Goal: Task Accomplishment & Management: Manage account settings

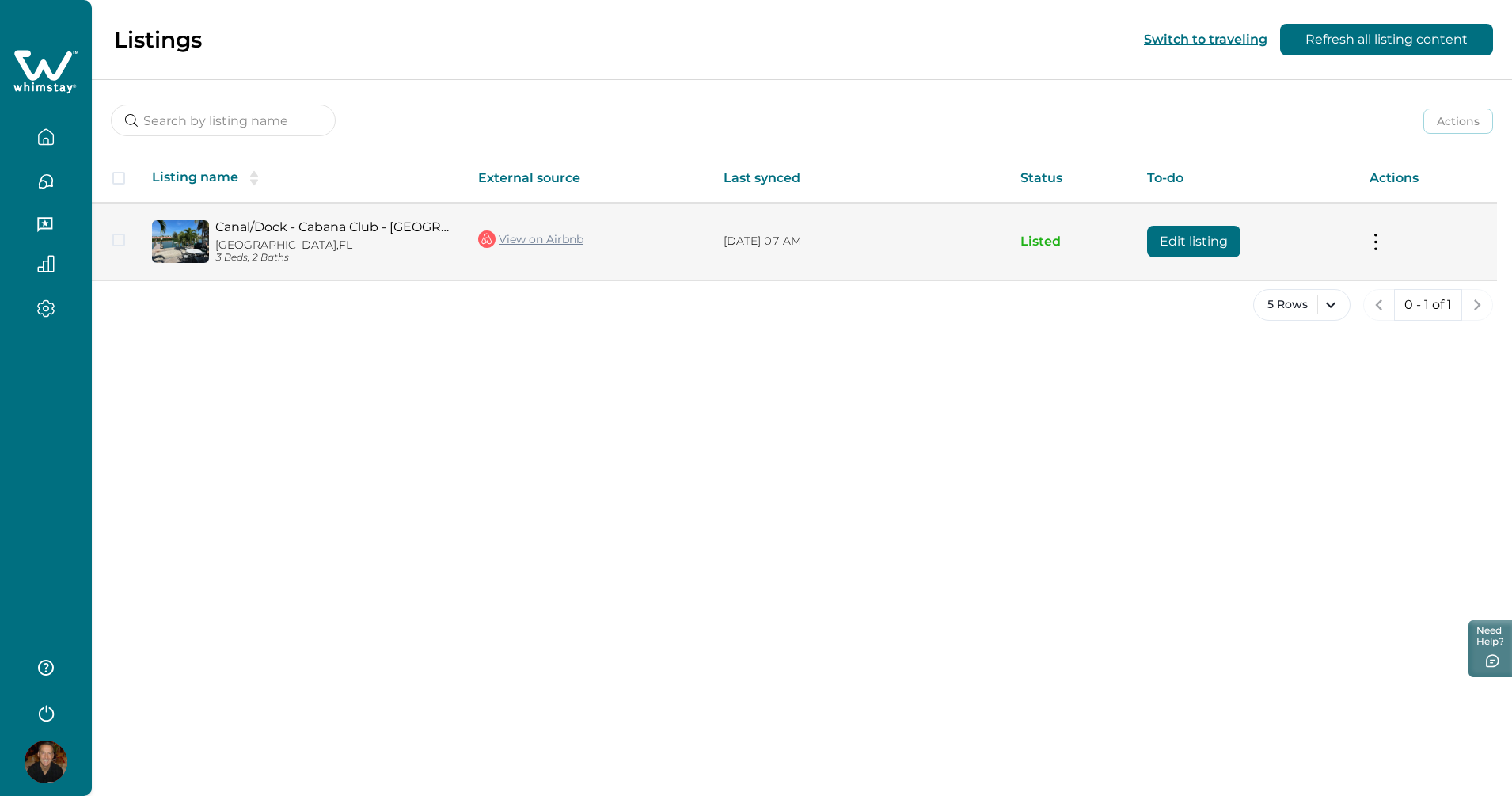
click at [281, 245] on p "Key Largo, FL" at bounding box center [334, 245] width 237 height 14
click at [1183, 236] on button "Edit listing" at bounding box center [1194, 241] width 94 height 32
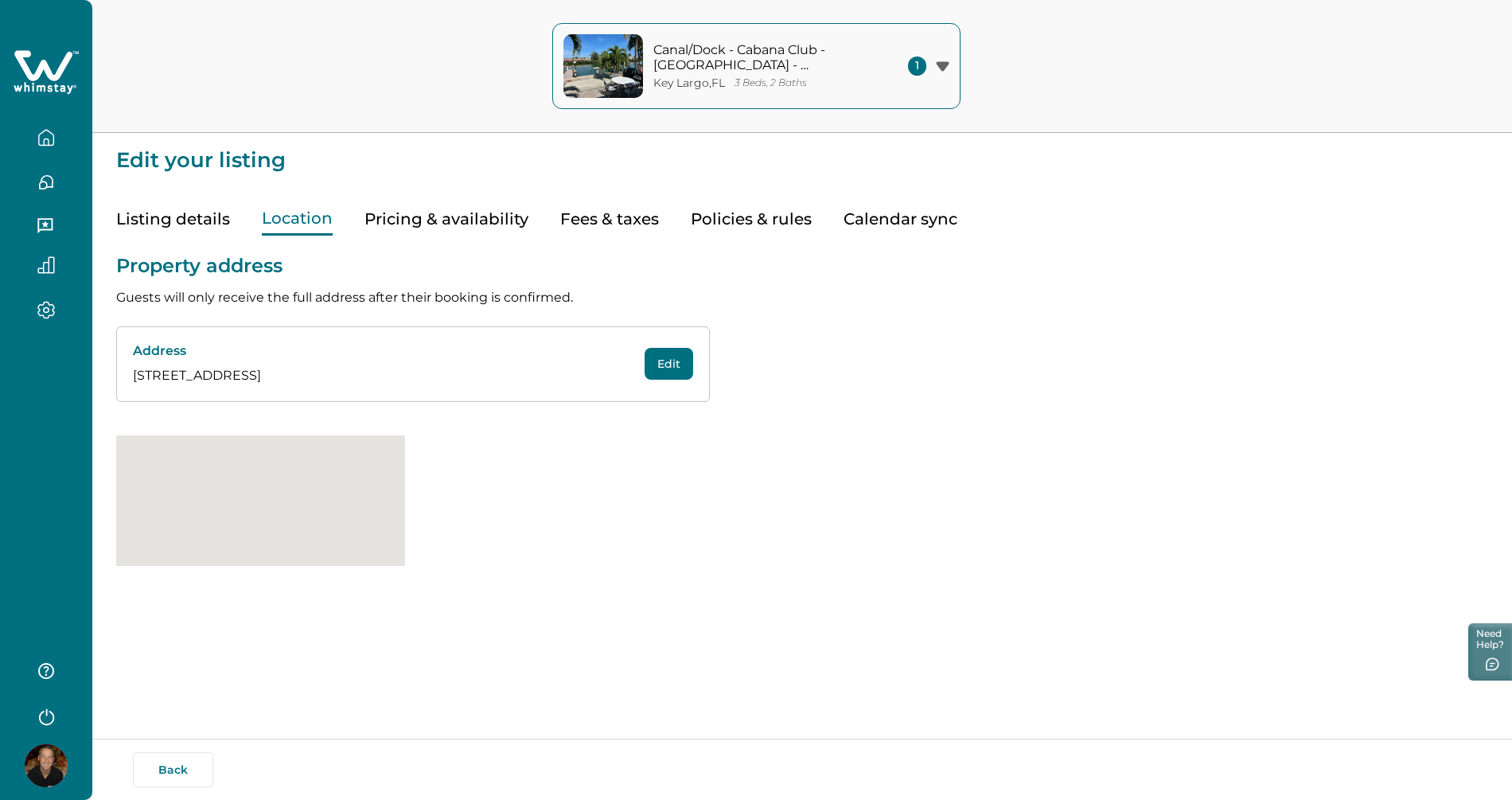
click at [303, 217] on button "Location" at bounding box center [298, 220] width 71 height 33
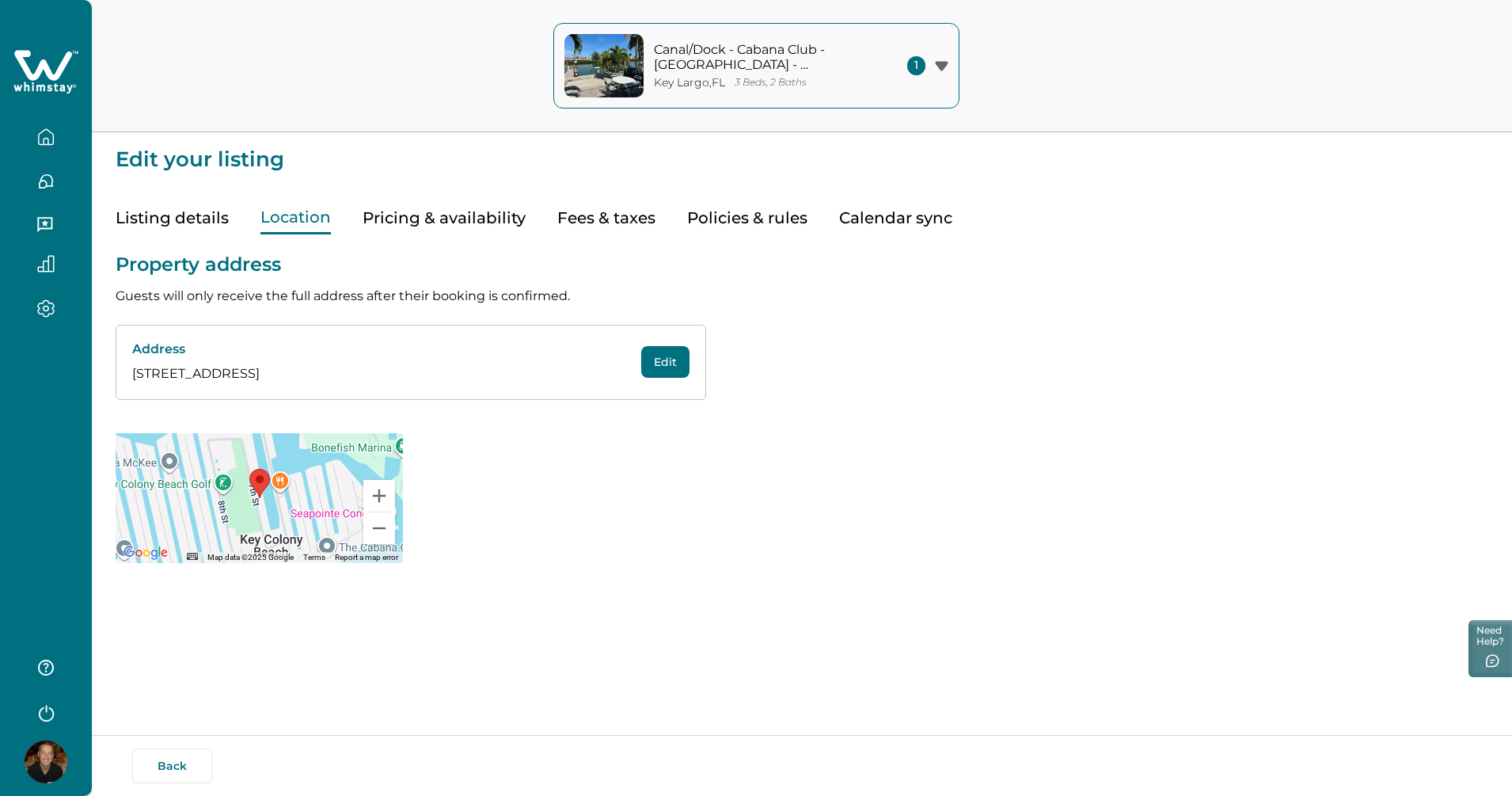
click at [663, 367] on button "Edit" at bounding box center [666, 361] width 49 height 32
select select "FL"
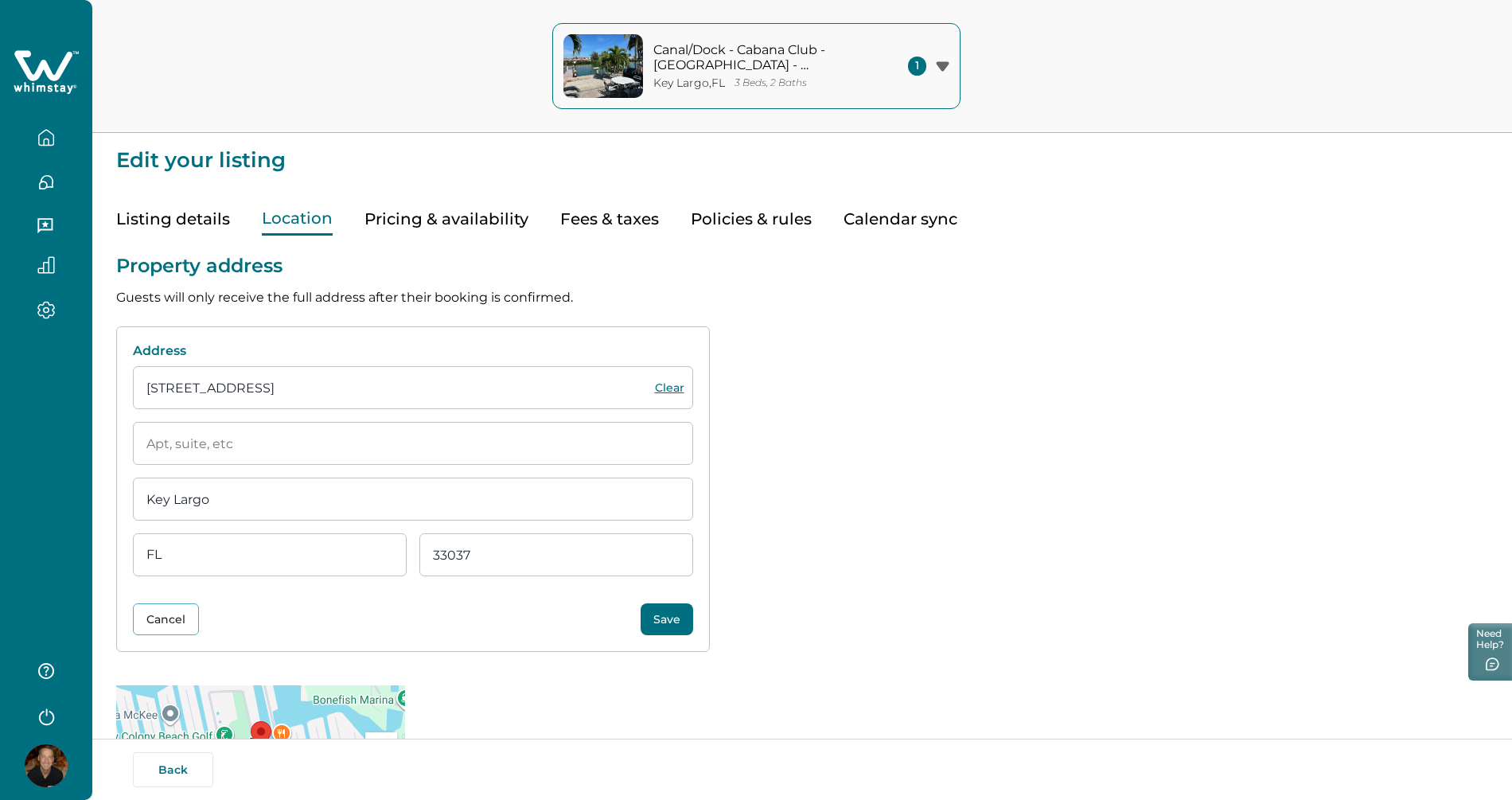
drag, startPoint x: 229, startPoint y: 502, endPoint x: 88, endPoint y: 507, distance: 141.1
click at [88, 507] on div "Canal/Dock - Cabana Club - [GEOGRAPHIC_DATA] - Remodeled [GEOGRAPHIC_DATA] , [G…" at bounding box center [756, 400] width 1512 height 800
click at [331, 393] on input "[STREET_ADDRESS]" at bounding box center [414, 387] width 561 height 43
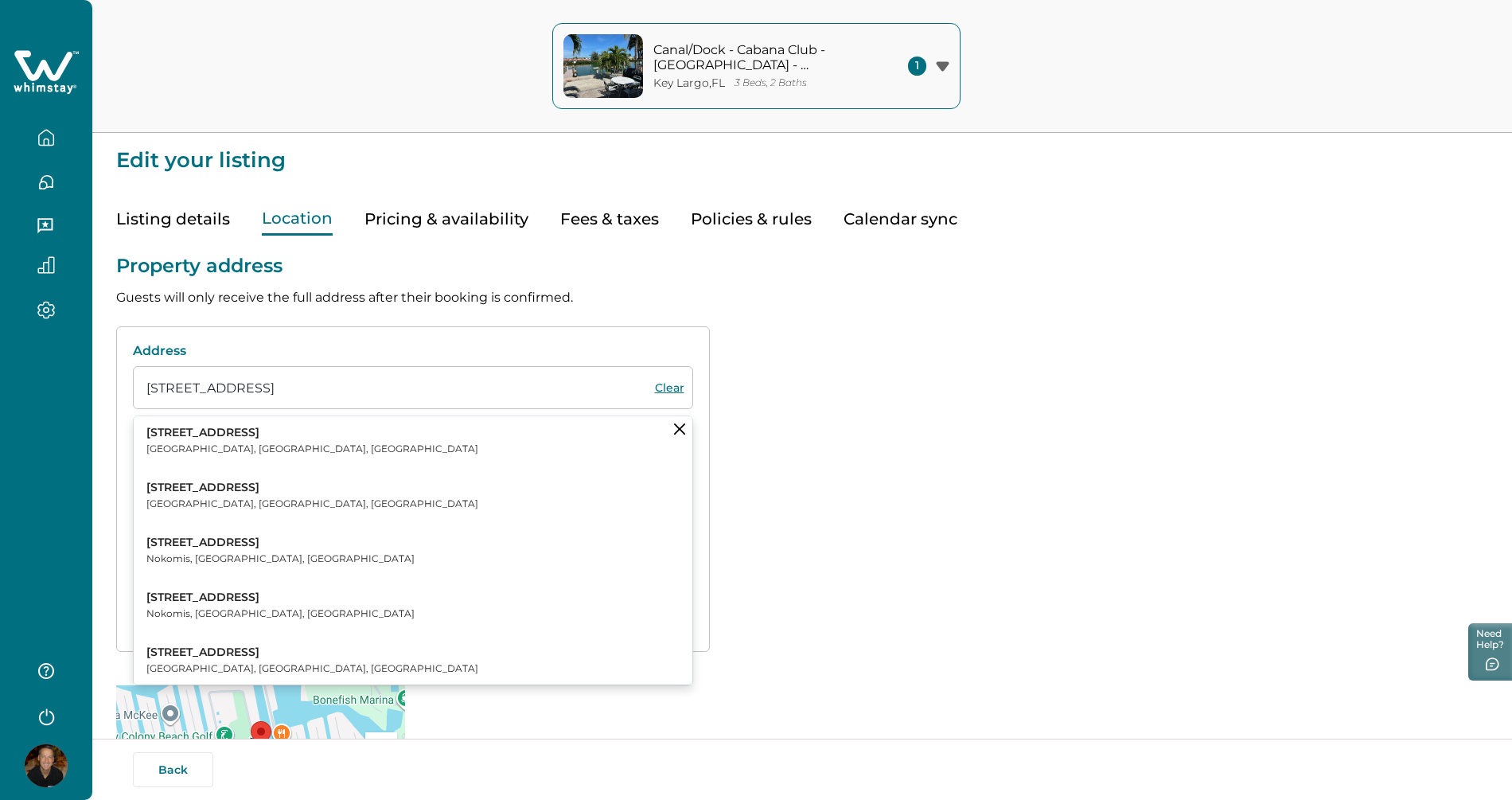
click at [861, 464] on div "Property address Guests will only receive the full address after their booking …" at bounding box center [802, 526] width 1372 height 580
click at [693, 366] on div at bounding box center [693, 366] width 0 height 0
click at [871, 447] on div "Property address Guests will only receive the full address after their booking …" at bounding box center [802, 526] width 1372 height 580
click at [835, 320] on div "Property address Guests will only receive the full address after their booking …" at bounding box center [802, 526] width 1372 height 580
click at [883, 404] on div "Property address Guests will only receive the full address after their booking …" at bounding box center [802, 526] width 1372 height 580
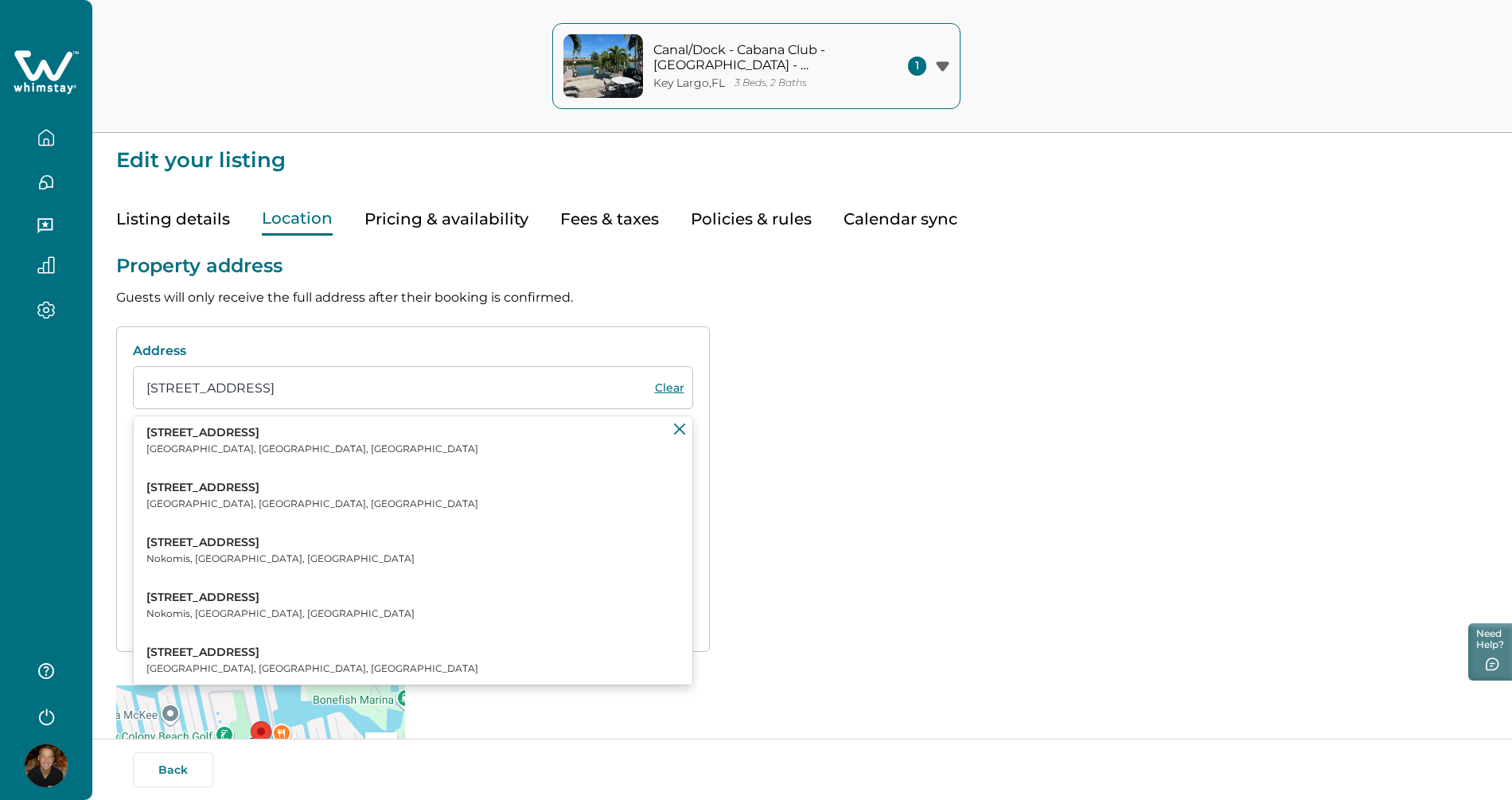
click at [678, 429] on icon "Clear suggestions" at bounding box center [679, 429] width 11 height 11
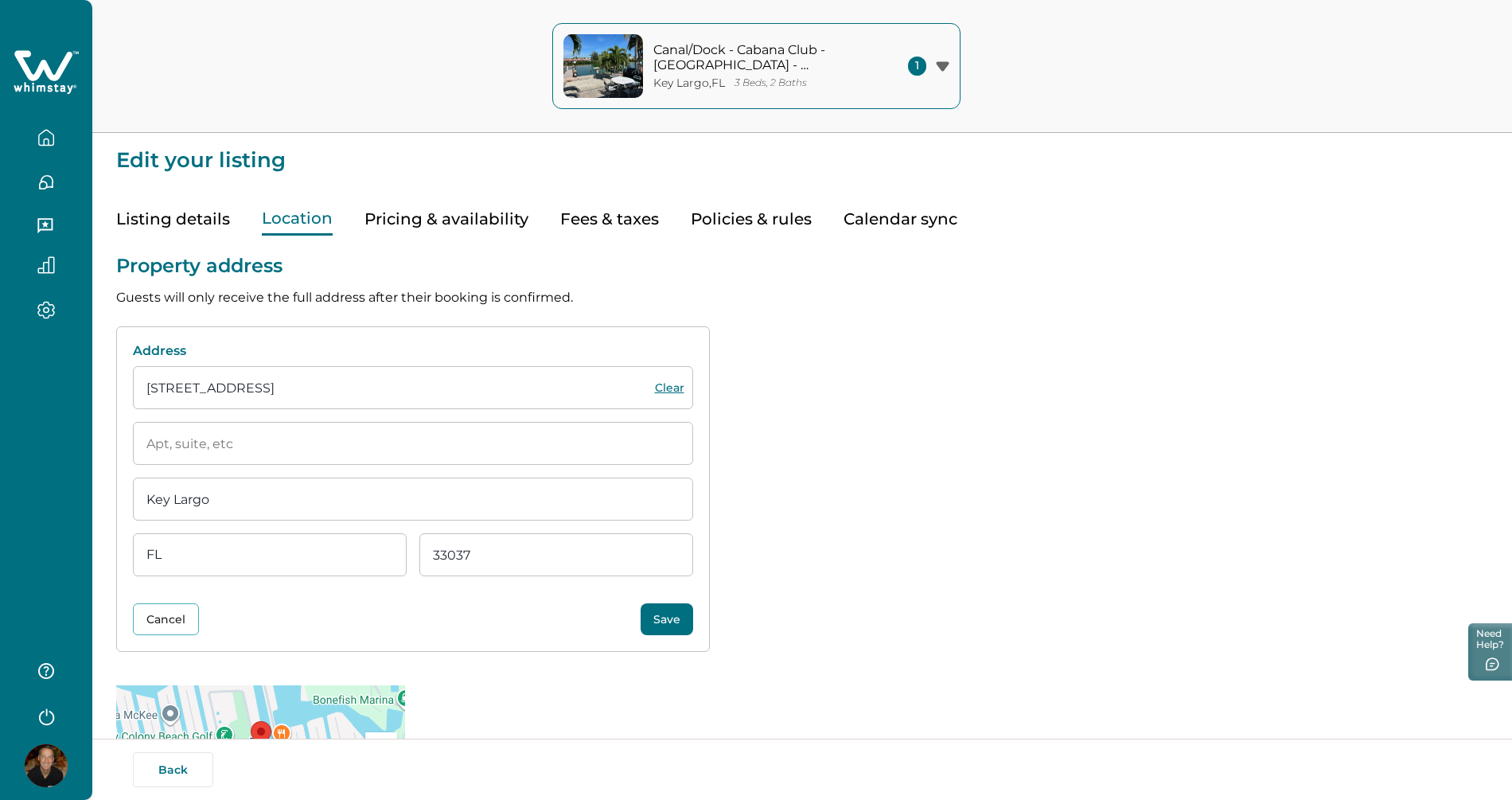
click at [516, 493] on input "Key Largo" at bounding box center [414, 498] width 561 height 43
click at [516, 551] on input "33037" at bounding box center [556, 554] width 274 height 43
click at [522, 548] on input "33037" at bounding box center [556, 554] width 274 height 43
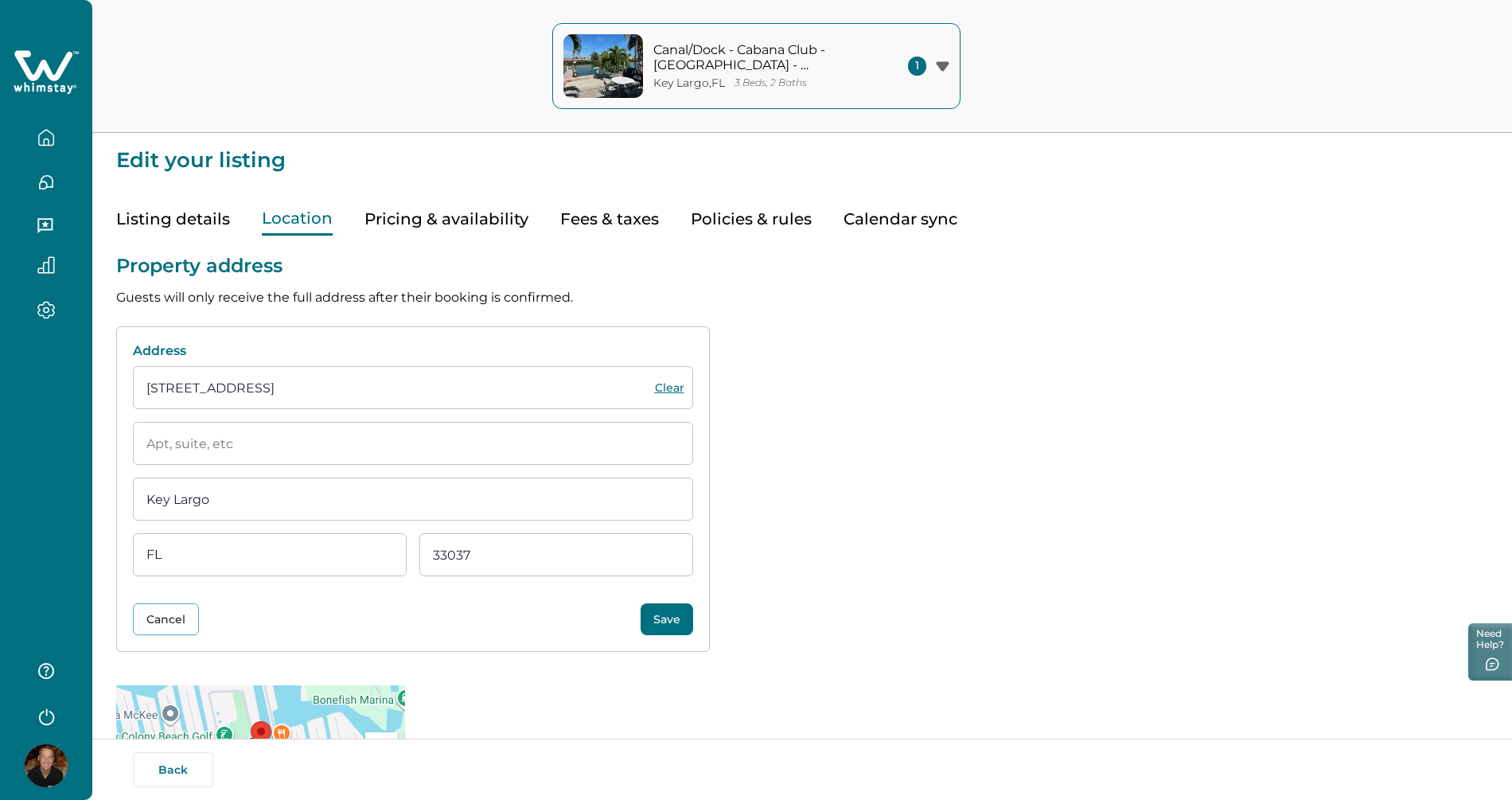
click at [411, 441] on input at bounding box center [414, 443] width 561 height 43
click at [171, 621] on button "Cancel" at bounding box center [166, 619] width 66 height 32
